Goal: Information Seeking & Learning: Learn about a topic

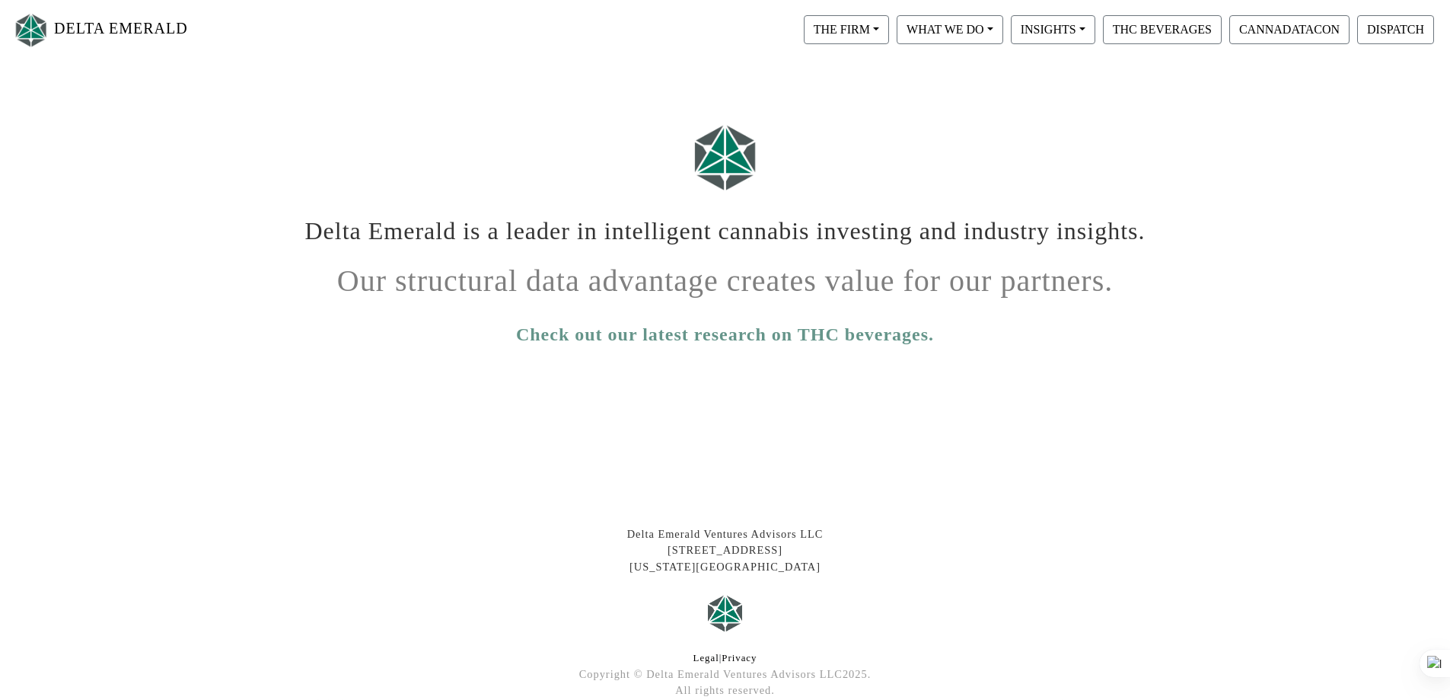
scroll to position [247, 0]
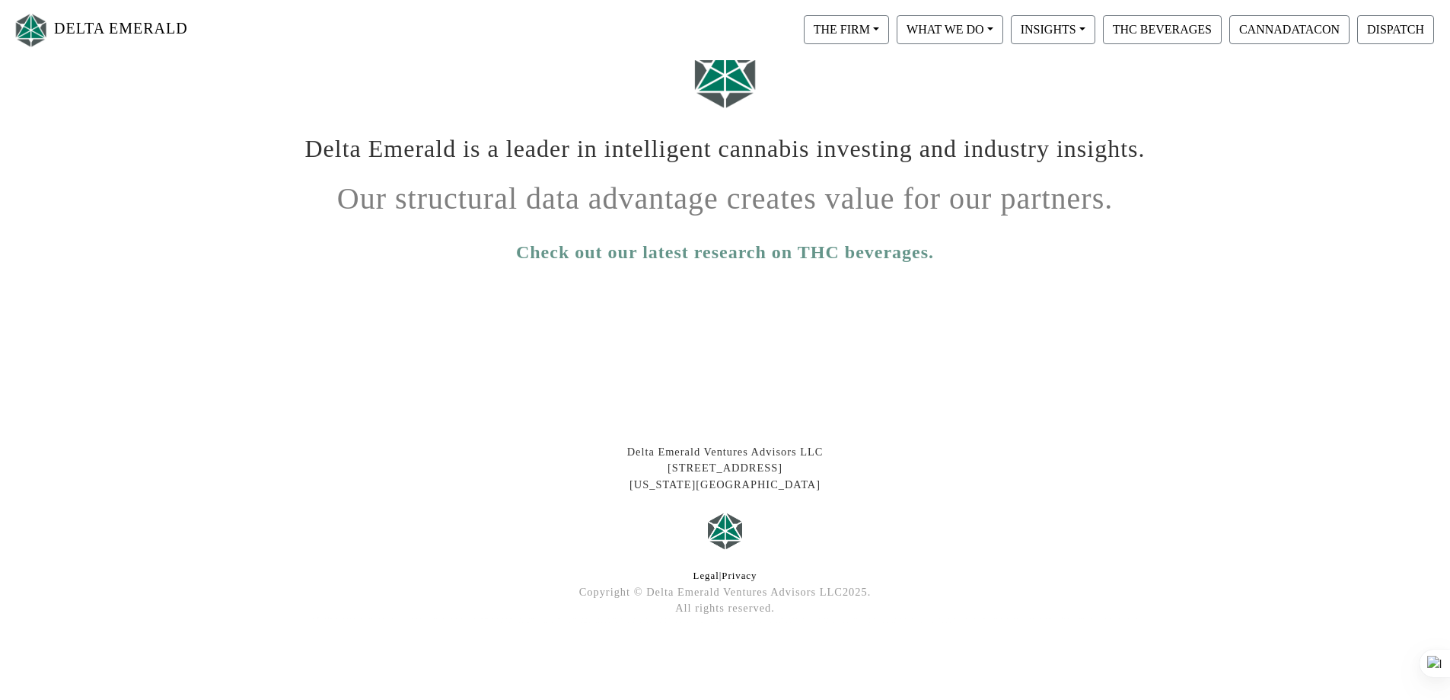
click at [40, 37] on img at bounding box center [31, 30] width 38 height 40
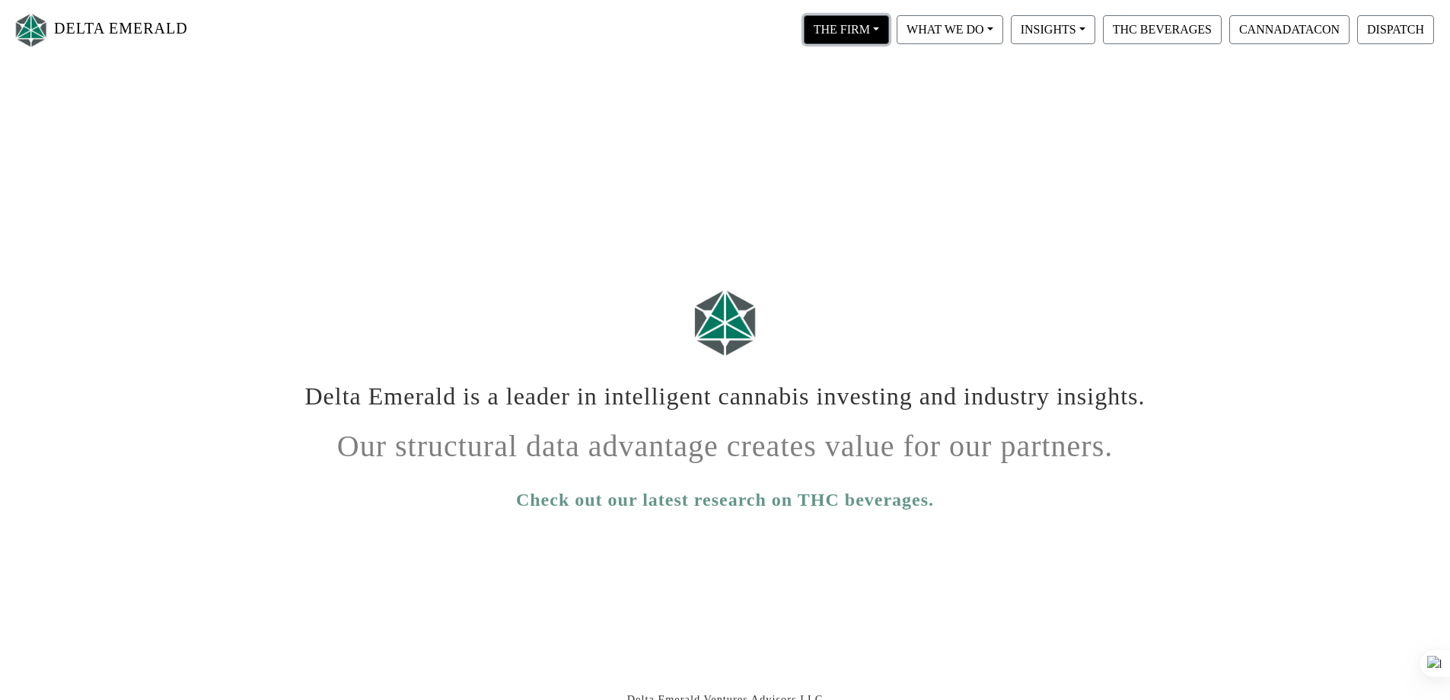
click at [874, 34] on button "THE FIRM" at bounding box center [846, 29] width 85 height 29
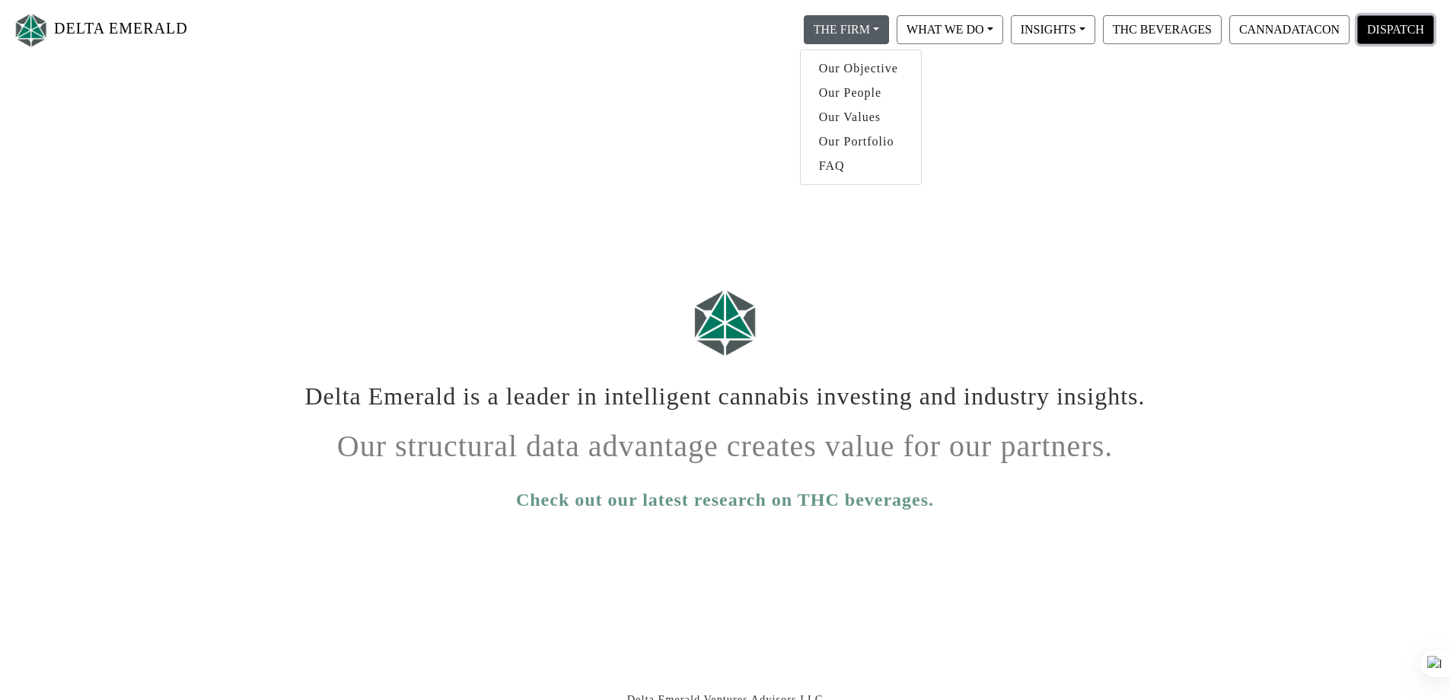
click at [1402, 40] on button "DISPATCH" at bounding box center [1396, 29] width 77 height 29
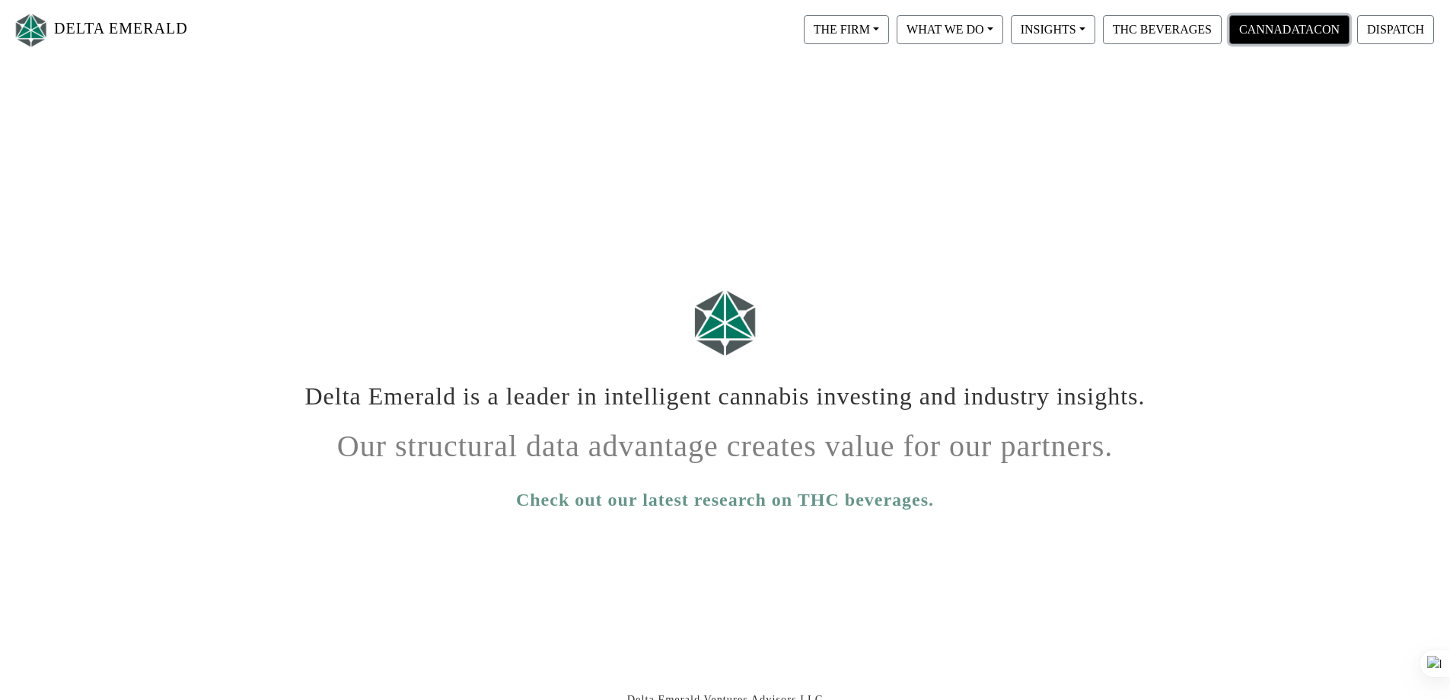
click at [1287, 33] on button "CANNADATACON" at bounding box center [1290, 29] width 120 height 29
click at [1293, 30] on button "CANNADATACON" at bounding box center [1290, 29] width 120 height 29
click at [1077, 30] on button "INSIGHTS" at bounding box center [1053, 29] width 85 height 29
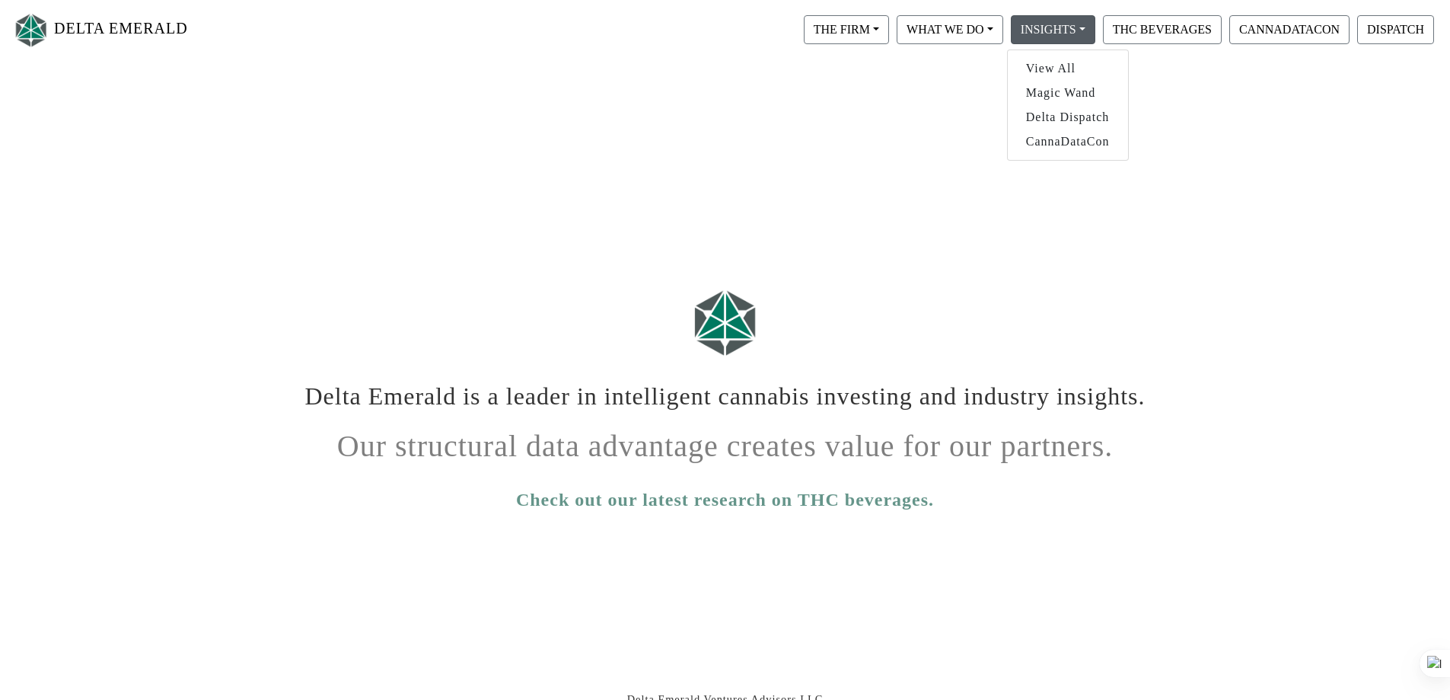
click at [1007, 28] on div "INSIGHTS View All Magic Wand Delta Dispatch CannaDataCon" at bounding box center [1053, 29] width 92 height 37
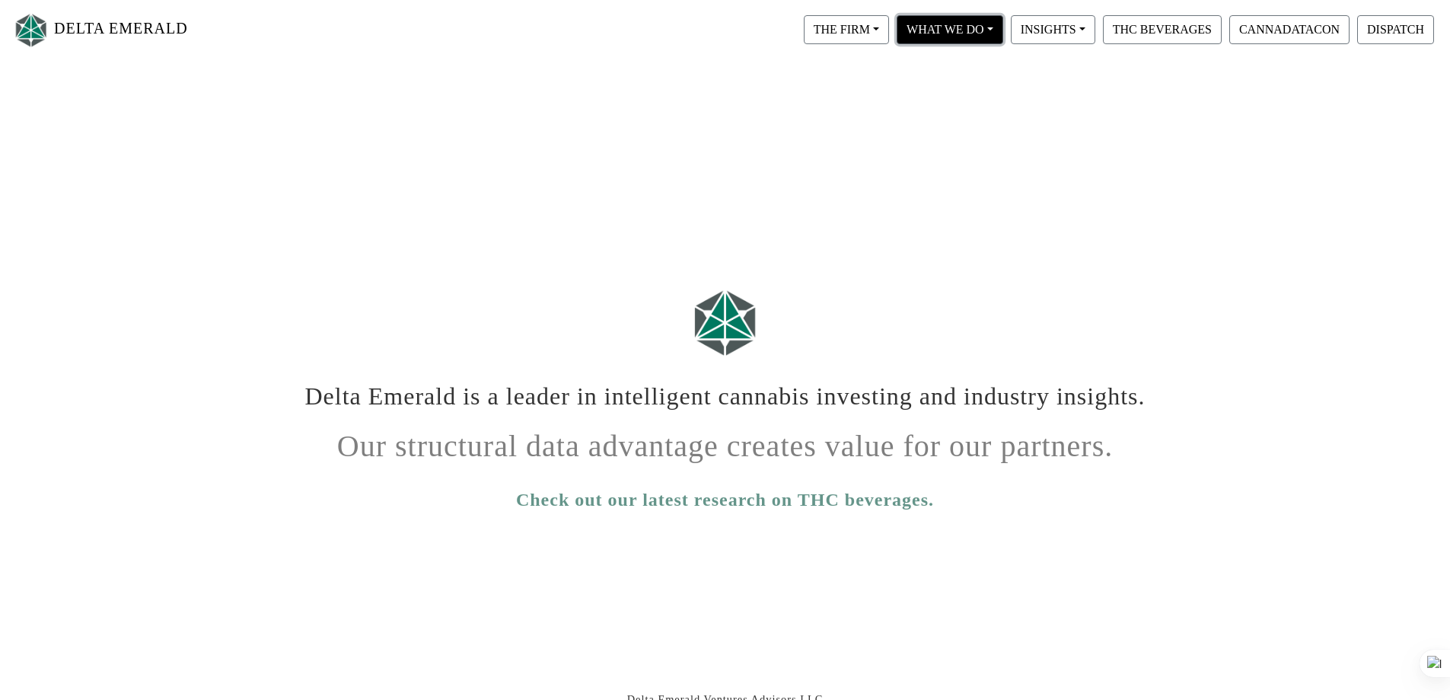
click at [998, 30] on button "WHAT WE DO" at bounding box center [950, 29] width 107 height 29
click at [961, 64] on link "Private Equity" at bounding box center [972, 68] width 157 height 24
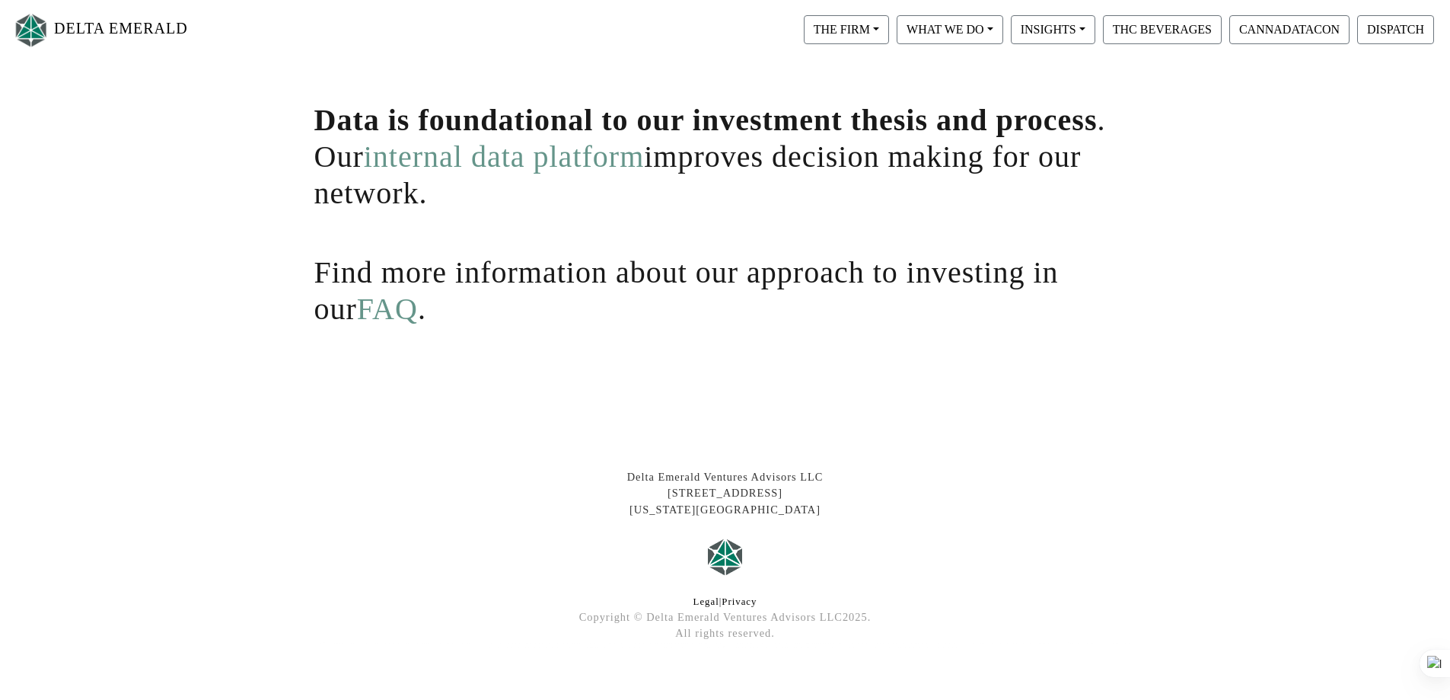
scroll to position [347, 0]
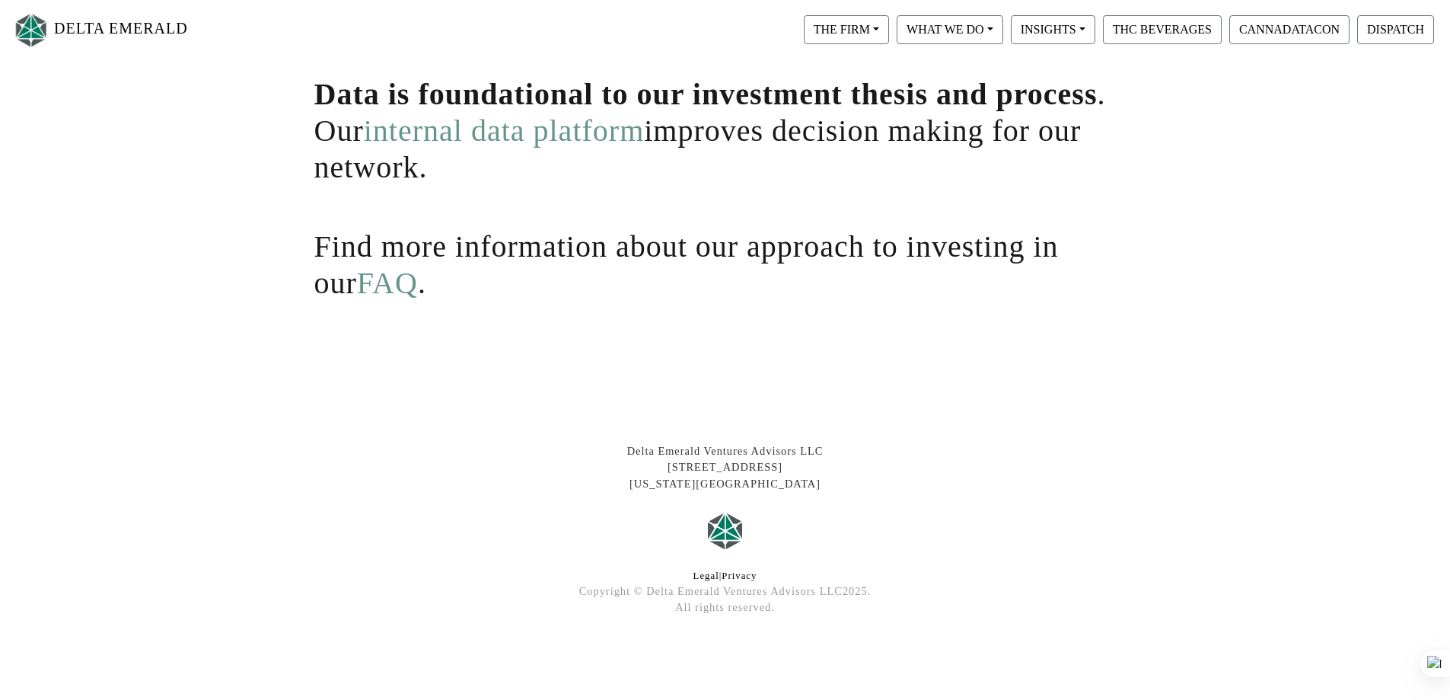
click at [357, 283] on link "FAQ" at bounding box center [387, 283] width 61 height 34
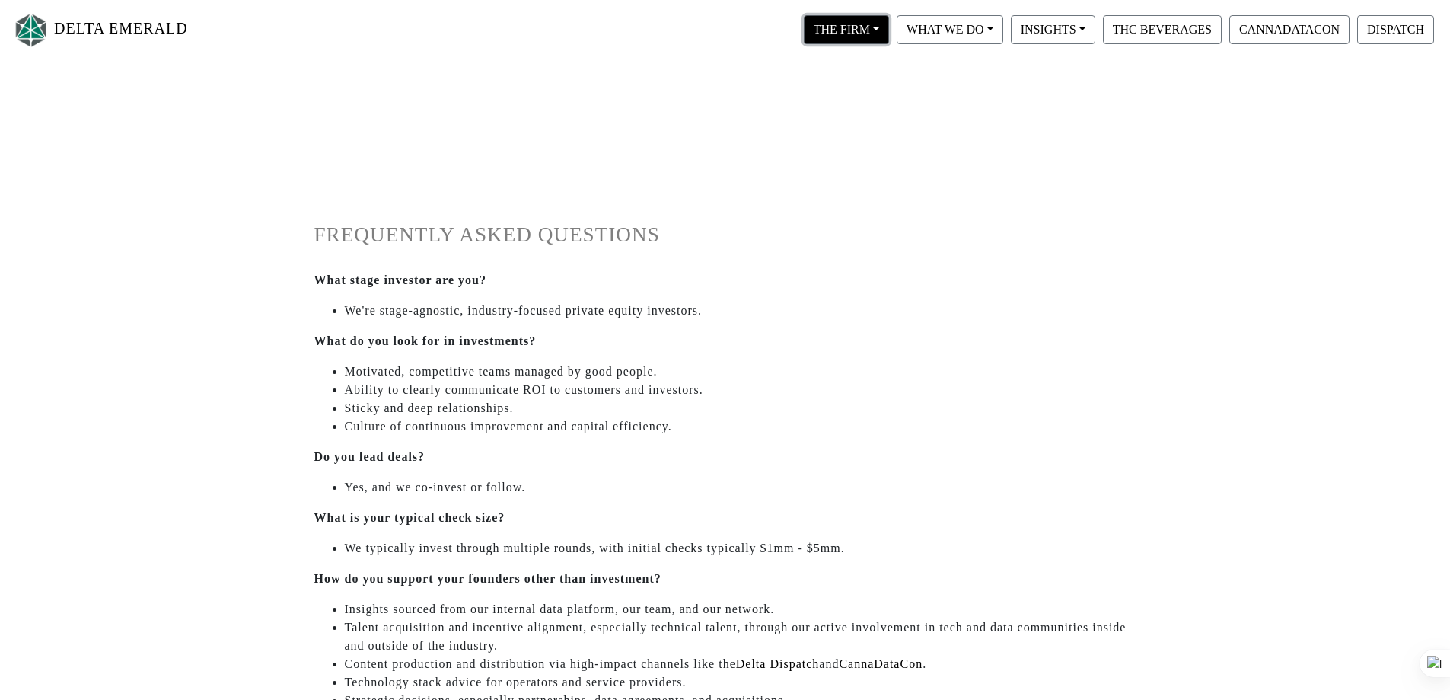
click at [844, 37] on button "THE FIRM" at bounding box center [846, 29] width 85 height 29
click at [860, 91] on link "Our People" at bounding box center [861, 93] width 120 height 24
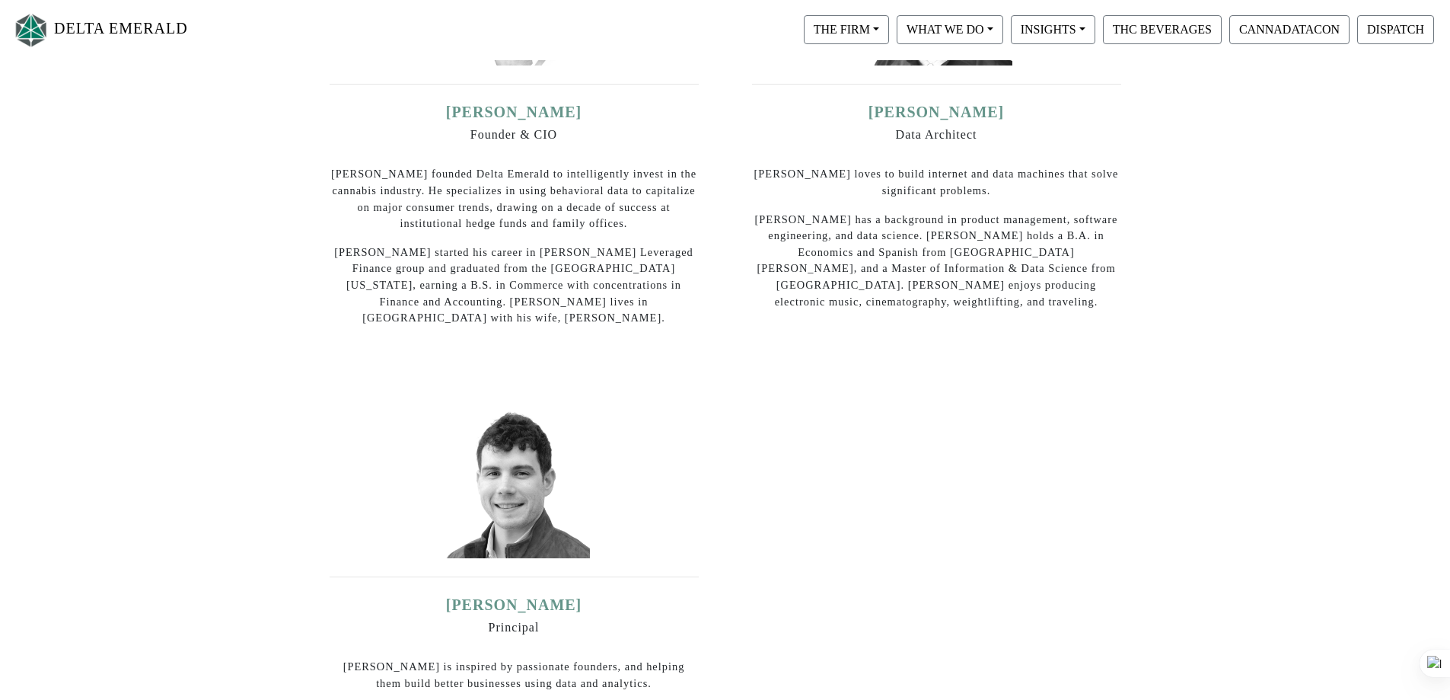
scroll to position [391, 0]
click at [947, 115] on link "[PERSON_NAME]" at bounding box center [936, 112] width 131 height 17
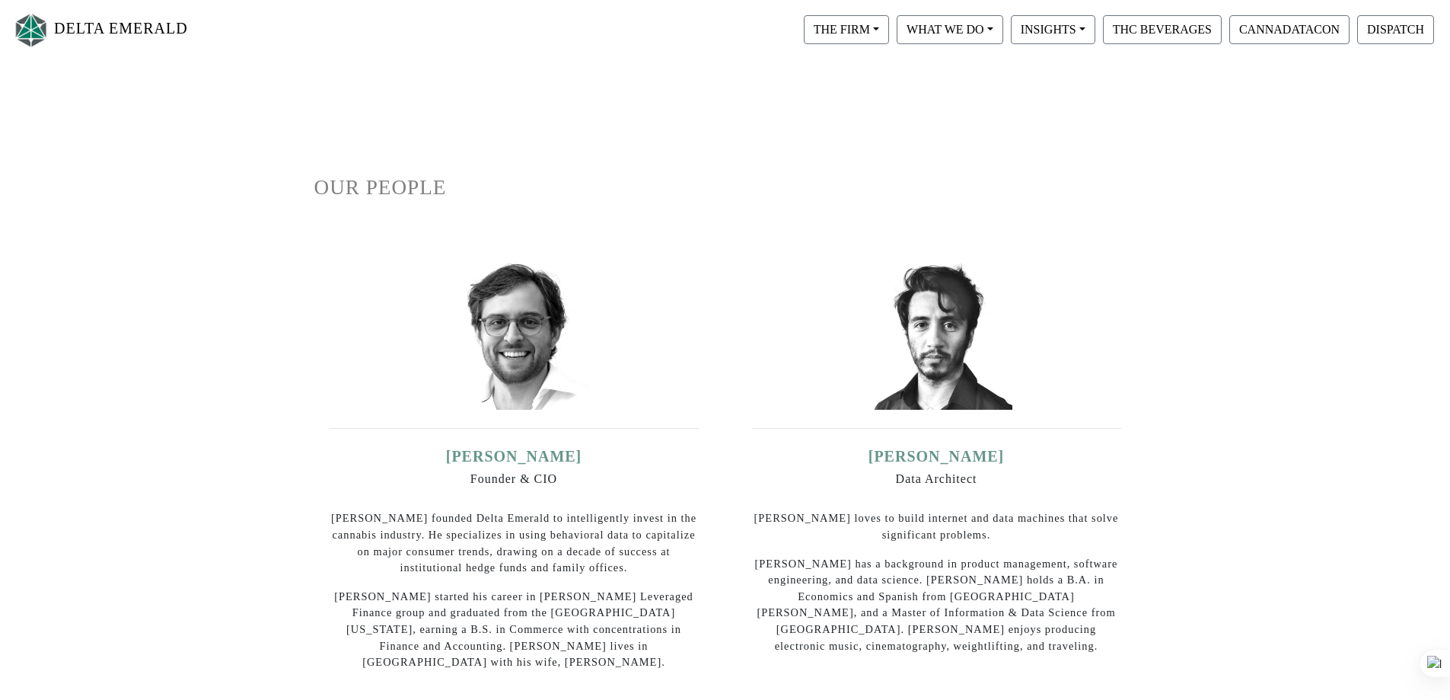
scroll to position [36, 0]
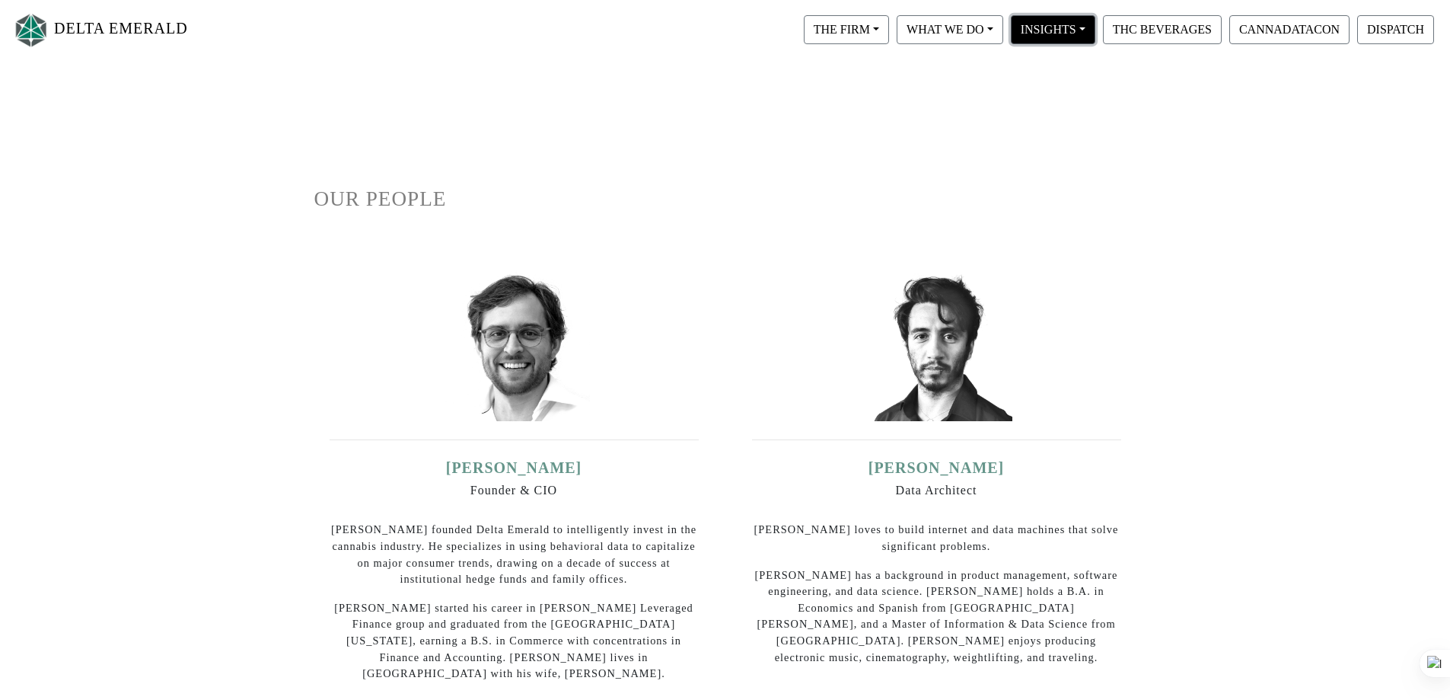
click at [1076, 23] on button "INSIGHTS" at bounding box center [1053, 29] width 85 height 29
click at [150, 37] on link "DELTA EMERALD" at bounding box center [100, 30] width 176 height 48
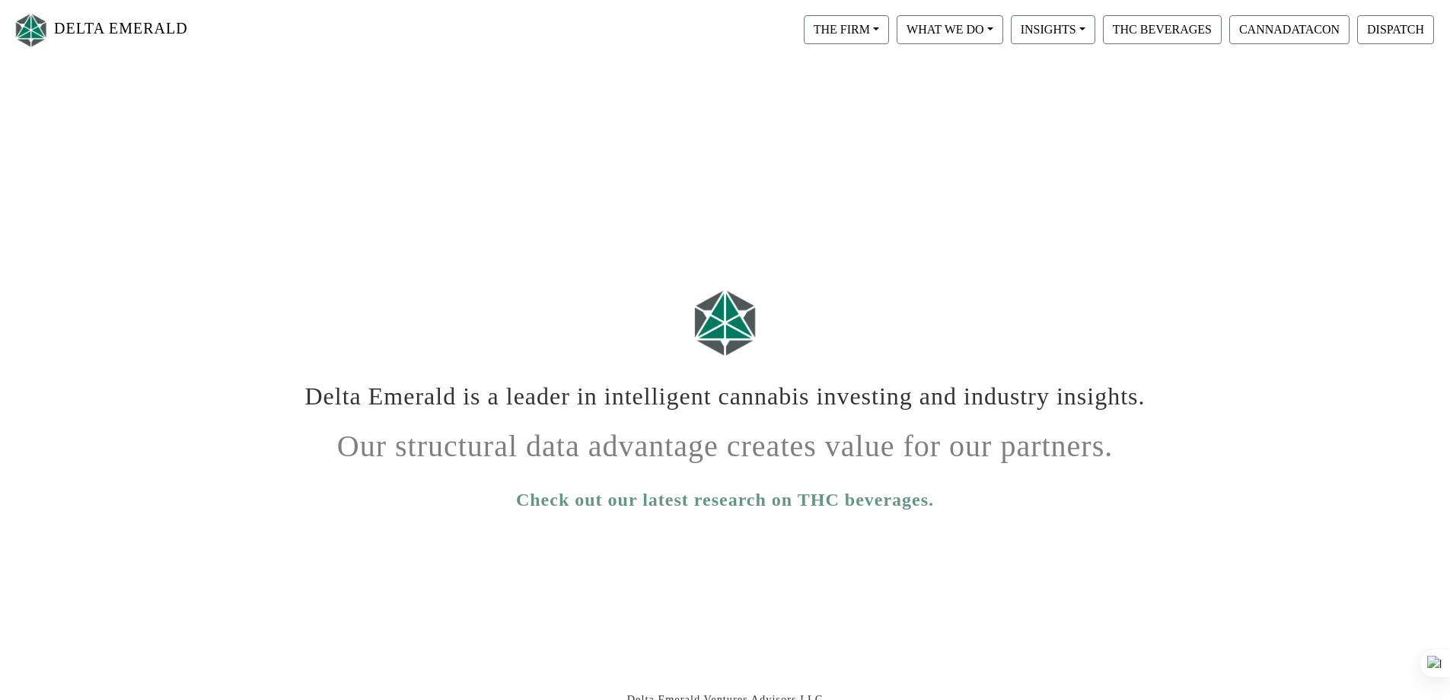
click at [714, 497] on link "Check out our latest research on THC beverages." at bounding box center [725, 499] width 418 height 27
